Goal: Navigation & Orientation: Find specific page/section

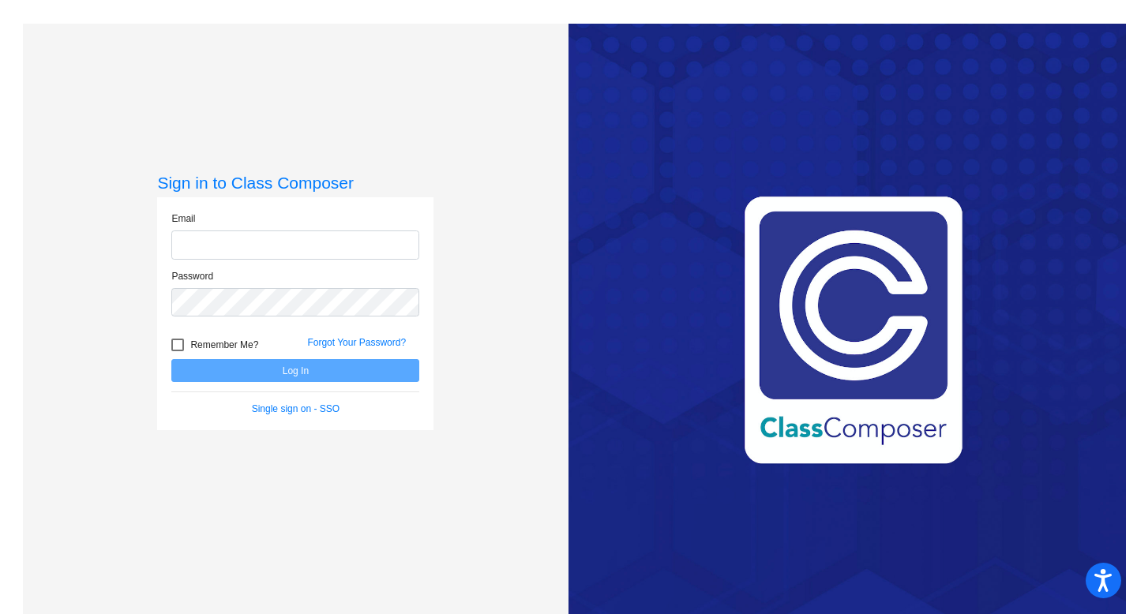
type input "[EMAIL_ADDRESS][DOMAIN_NAME]"
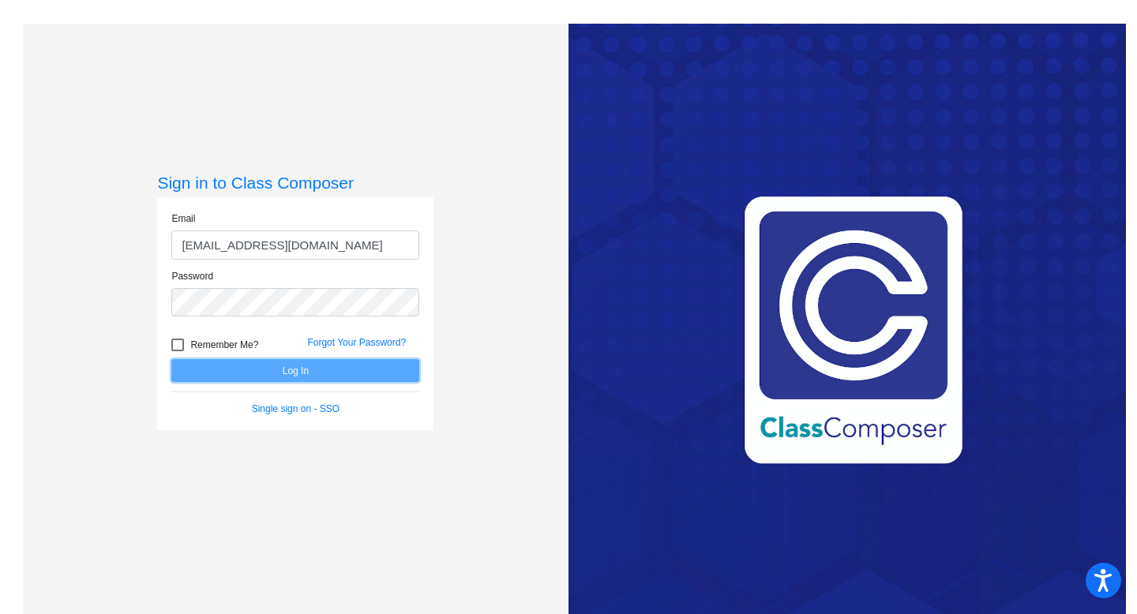
click at [325, 364] on button "Log In" at bounding box center [295, 370] width 248 height 23
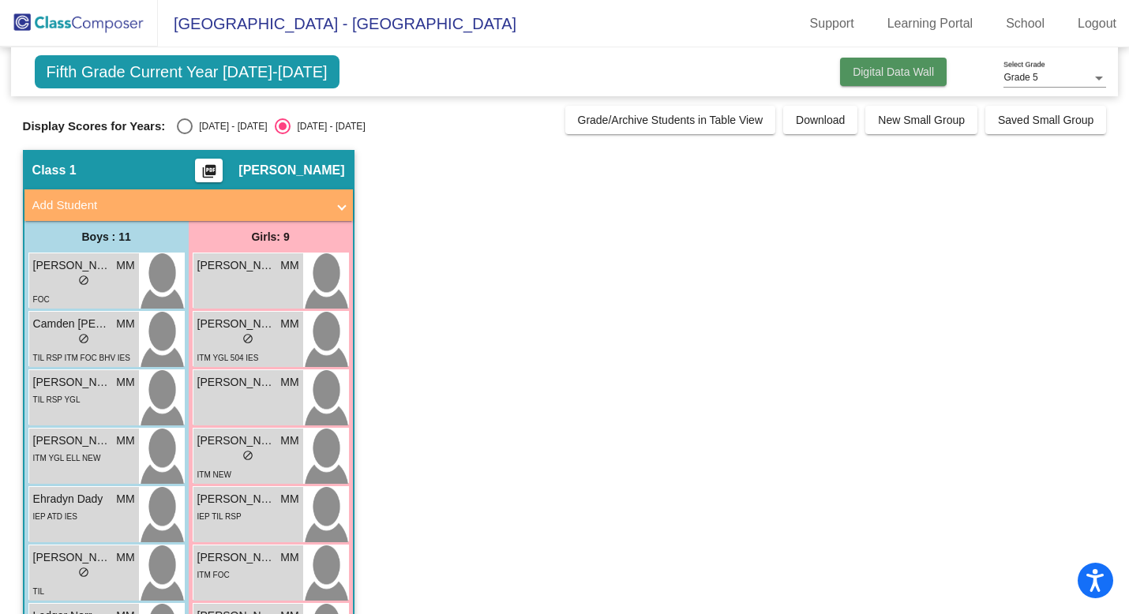
click at [842, 73] on button "Digital Data Wall" at bounding box center [893, 72] width 107 height 28
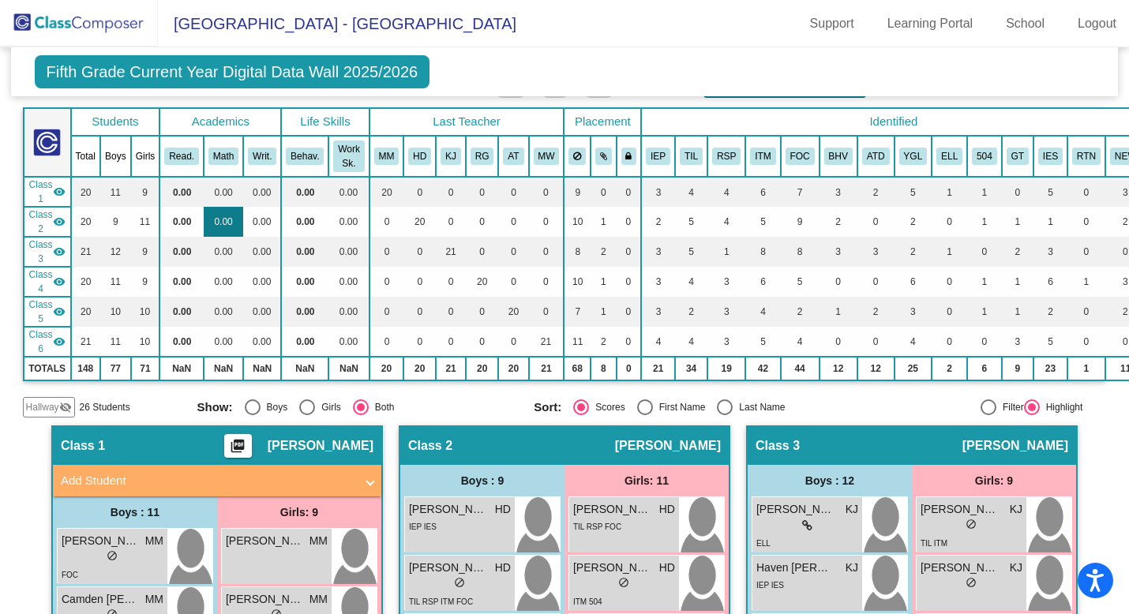
scroll to position [85, 0]
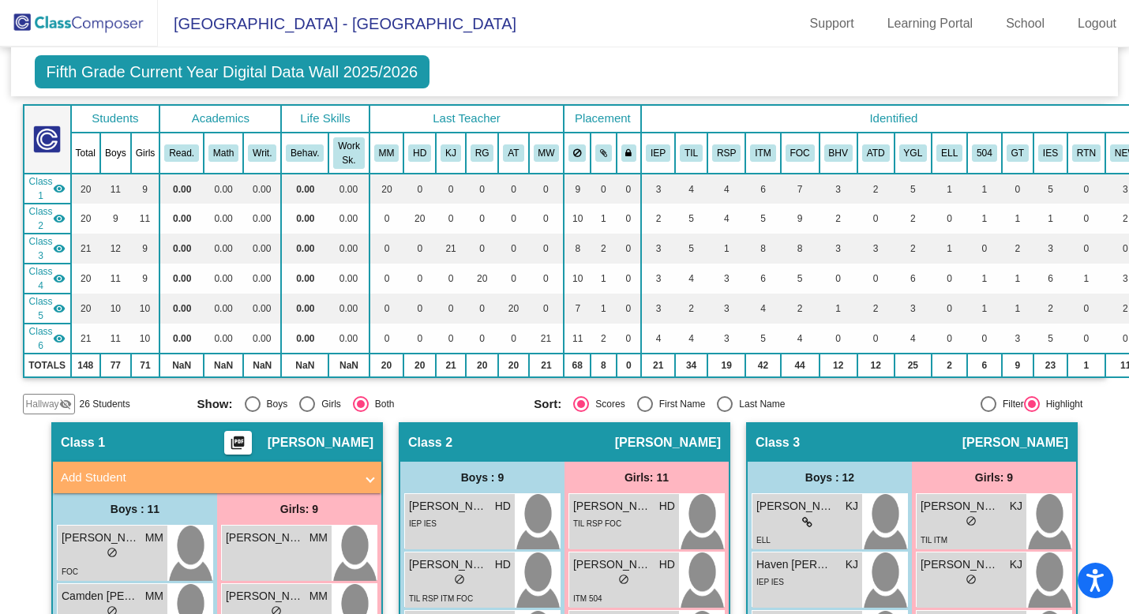
click at [43, 403] on span "Hallway" at bounding box center [42, 404] width 33 height 14
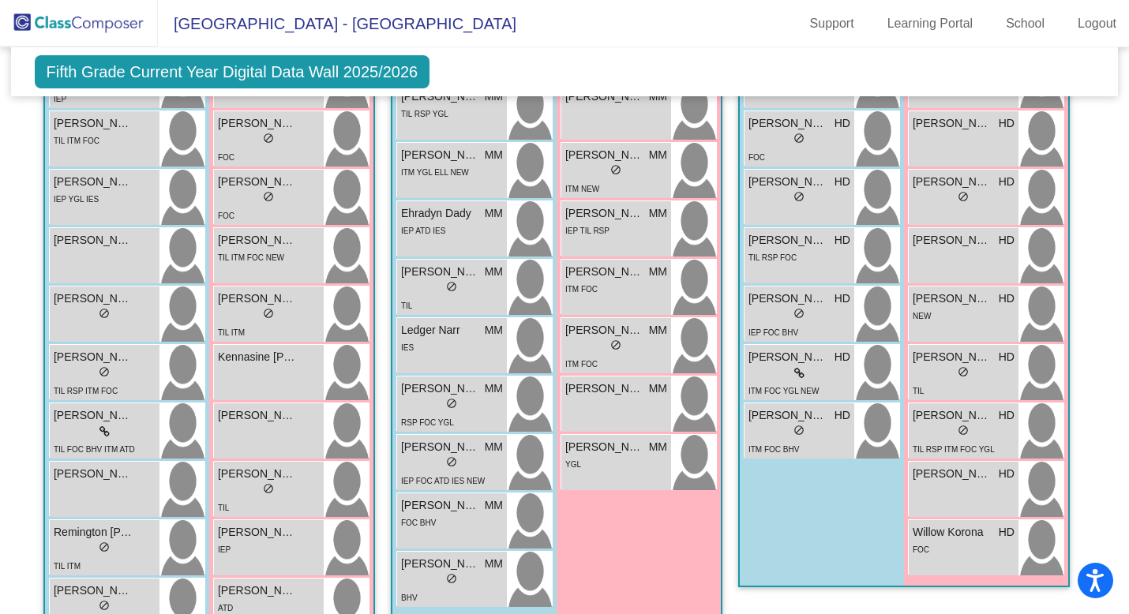
scroll to position [646, 0]
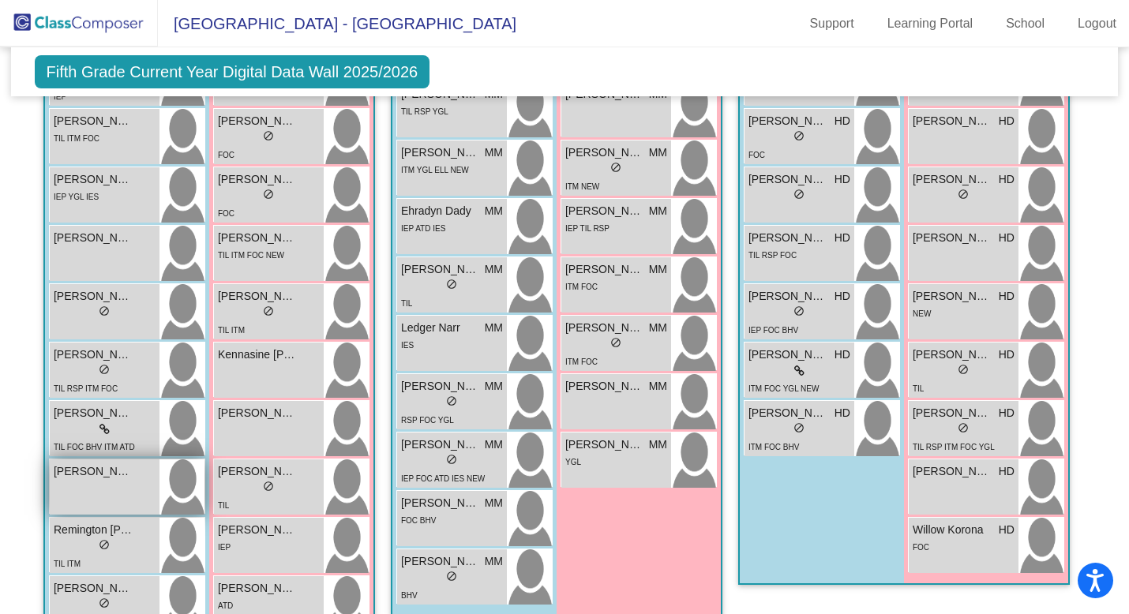
click at [108, 484] on div "[PERSON_NAME] [PERSON_NAME] do_not_disturb_alt" at bounding box center [105, 487] width 110 height 55
